Goal: Find specific page/section: Find specific page/section

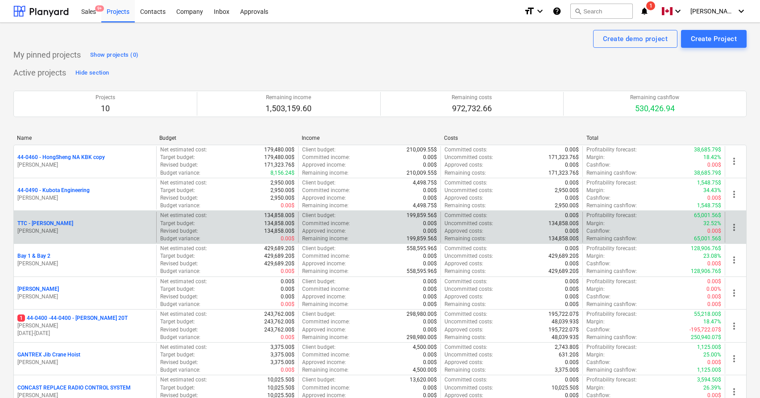
click at [112, 220] on div "TTC - [PERSON_NAME]" at bounding box center [84, 224] width 135 height 8
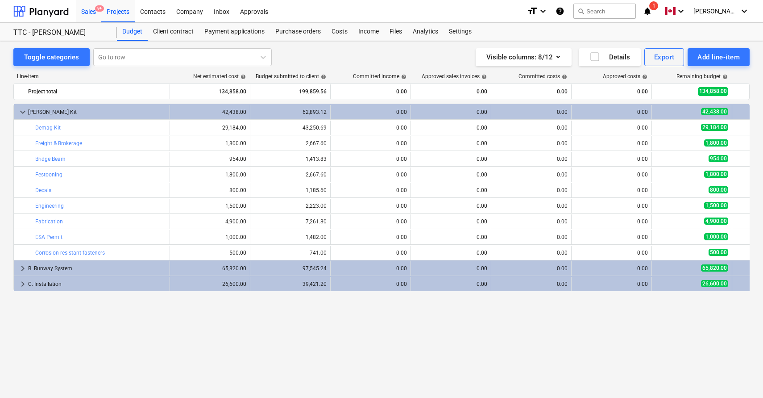
click at [93, 22] on div "Sales 9+" at bounding box center [88, 11] width 25 height 23
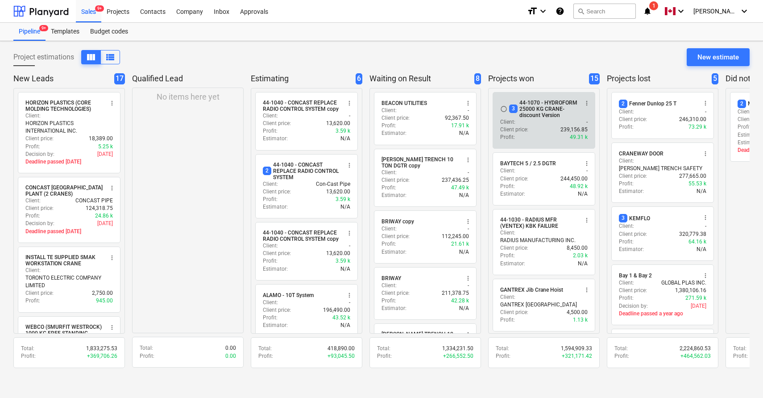
click at [536, 124] on div "Client : -" at bounding box center [543, 122] width 87 height 8
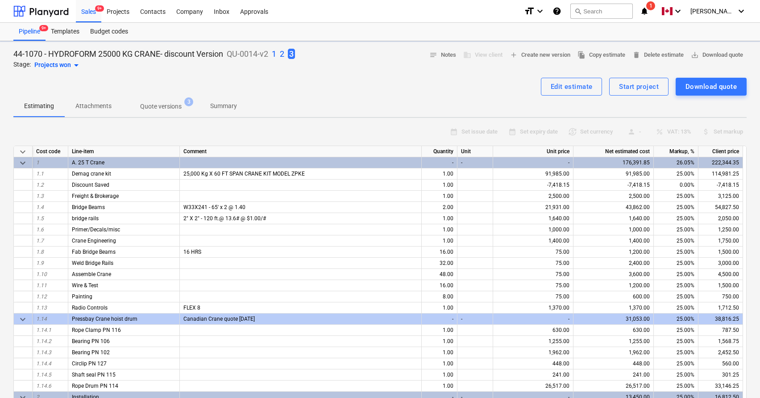
type textarea "x"
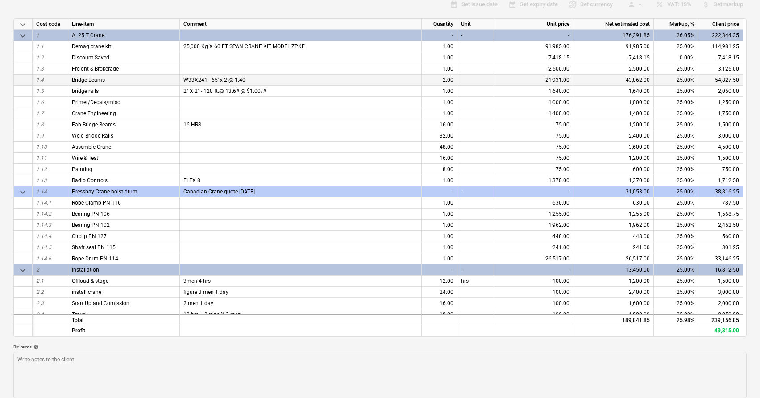
scroll to position [128, 0]
